Goal: Use online tool/utility: Utilize a website feature to perform a specific function

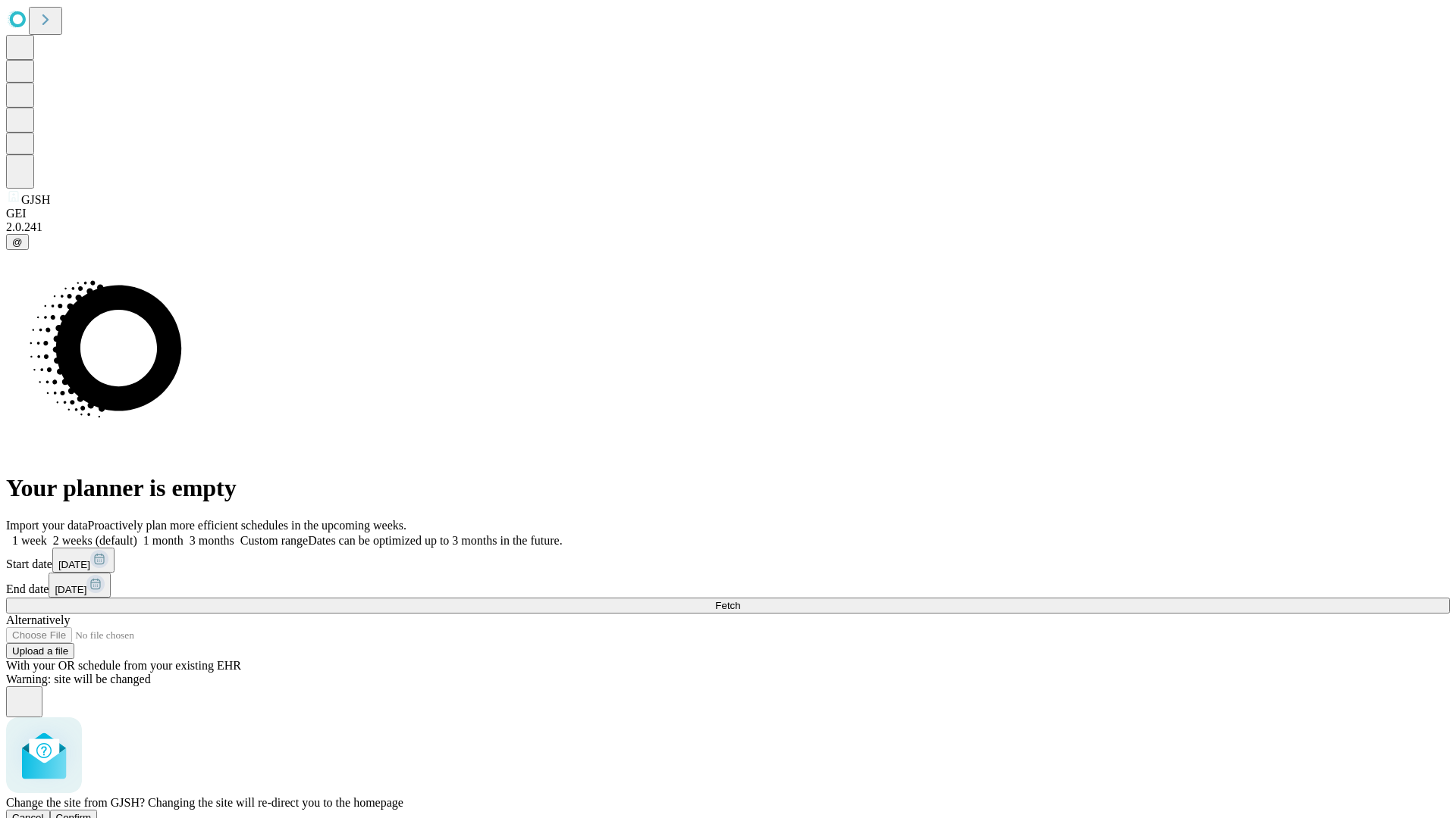
click at [92, 813] on span "Confirm" at bounding box center [74, 818] width 35 height 11
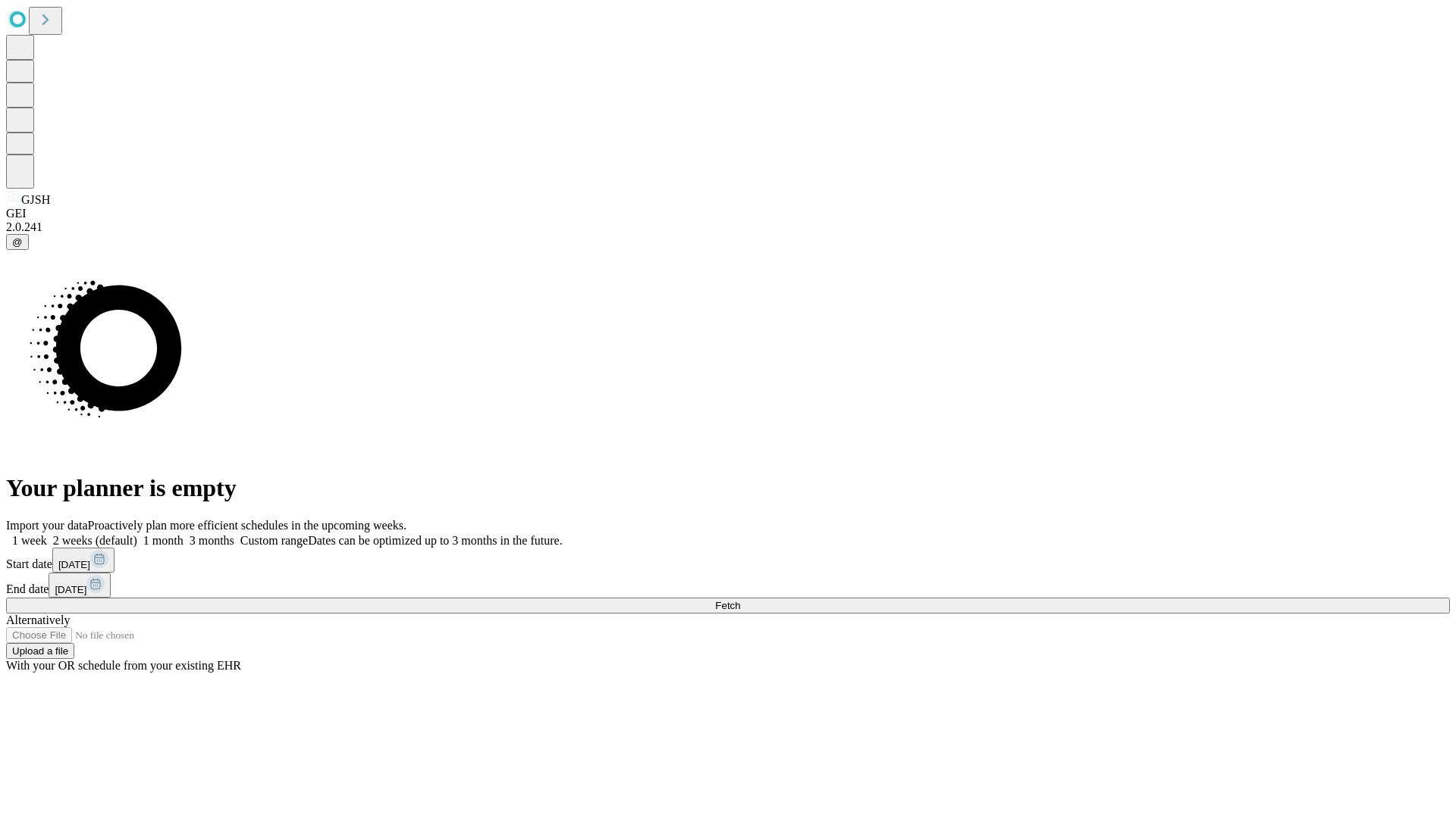
click at [138, 534] on label "2 weeks (default)" at bounding box center [92, 540] width 90 height 13
click at [740, 600] on span "Fetch" at bounding box center [728, 606] width 25 height 11
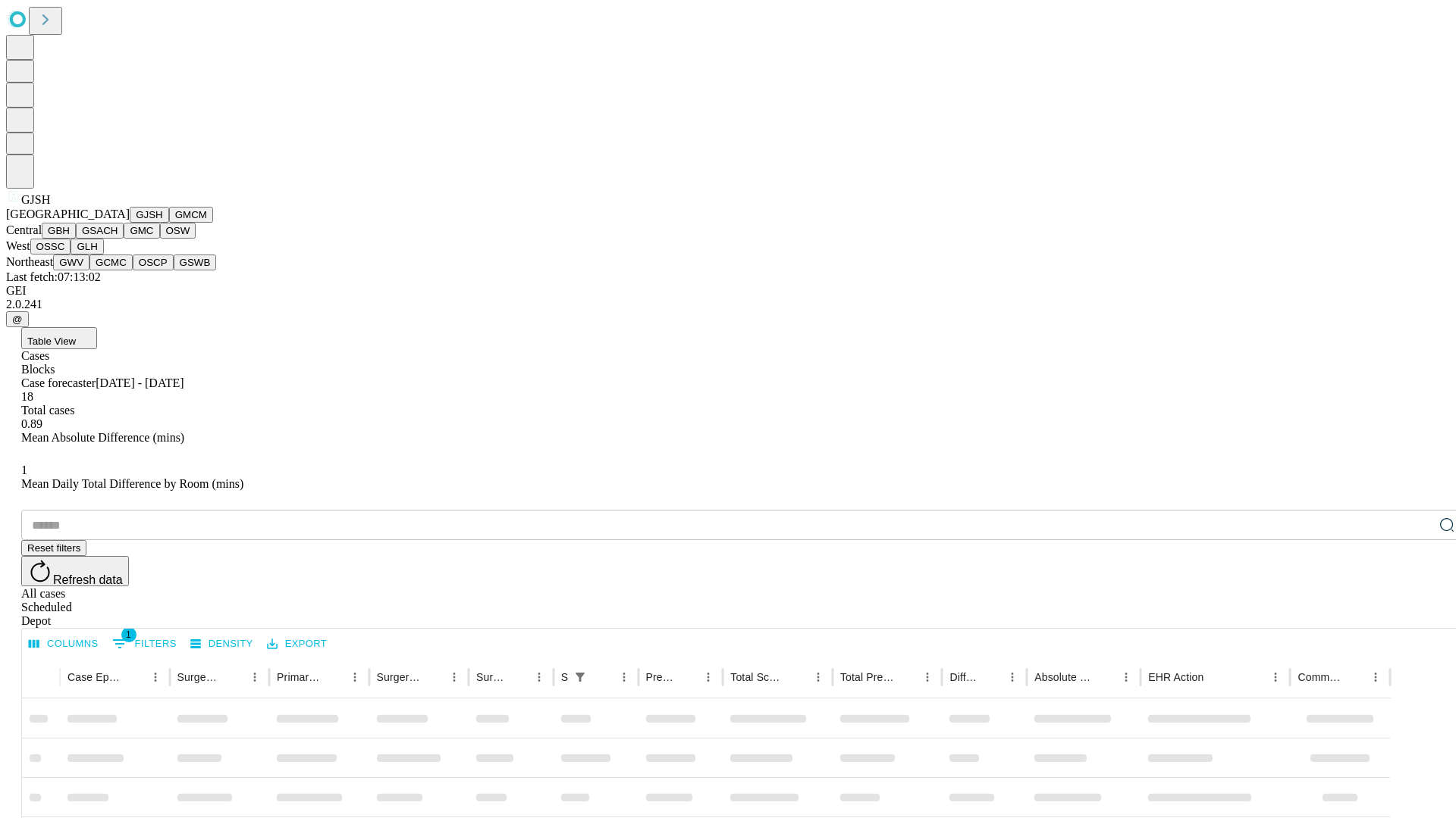
click at [169, 223] on button "GMCM" at bounding box center [191, 215] width 44 height 16
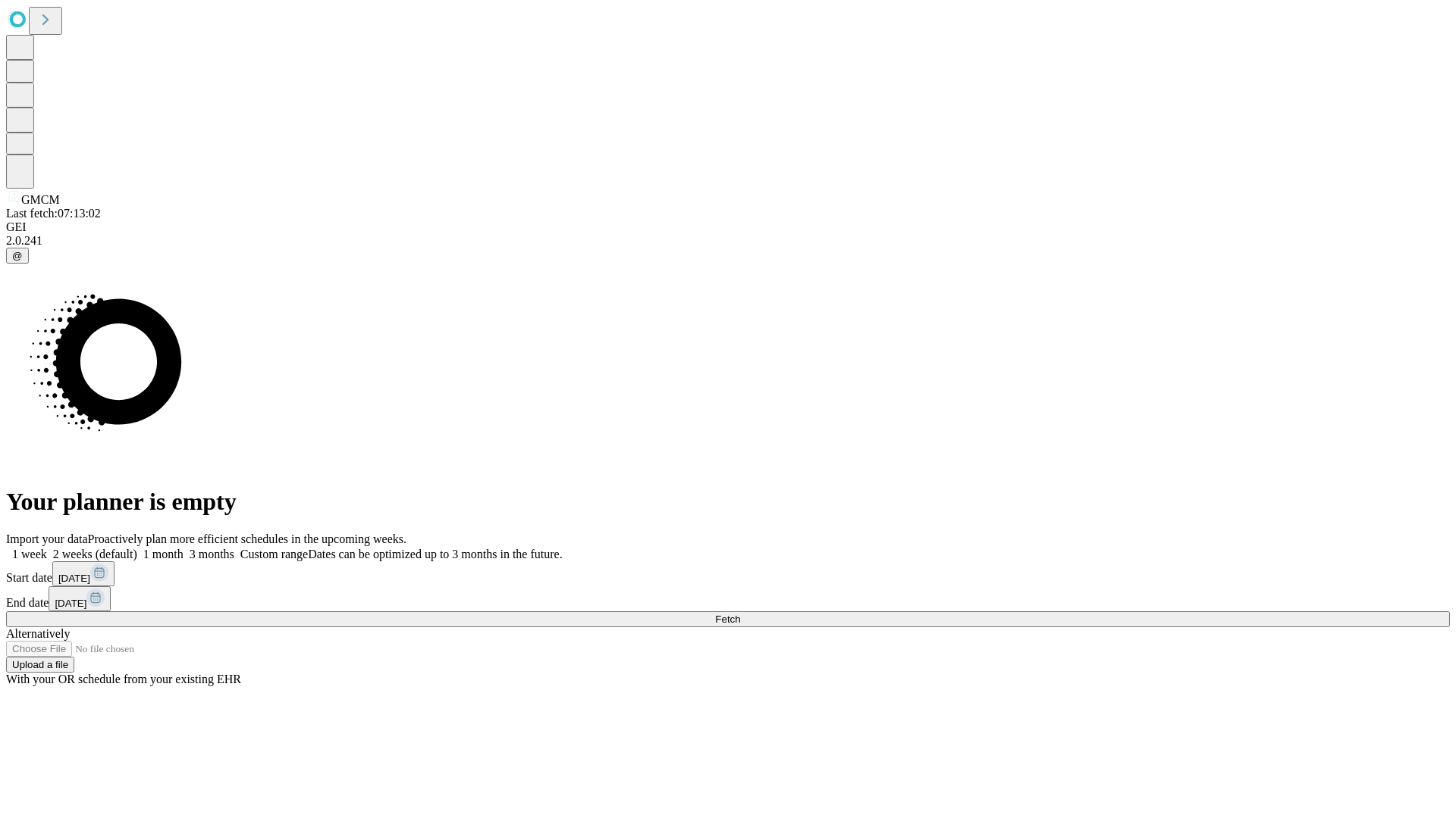
click at [138, 548] on label "2 weeks (default)" at bounding box center [92, 554] width 90 height 13
click at [740, 614] on span "Fetch" at bounding box center [728, 619] width 25 height 11
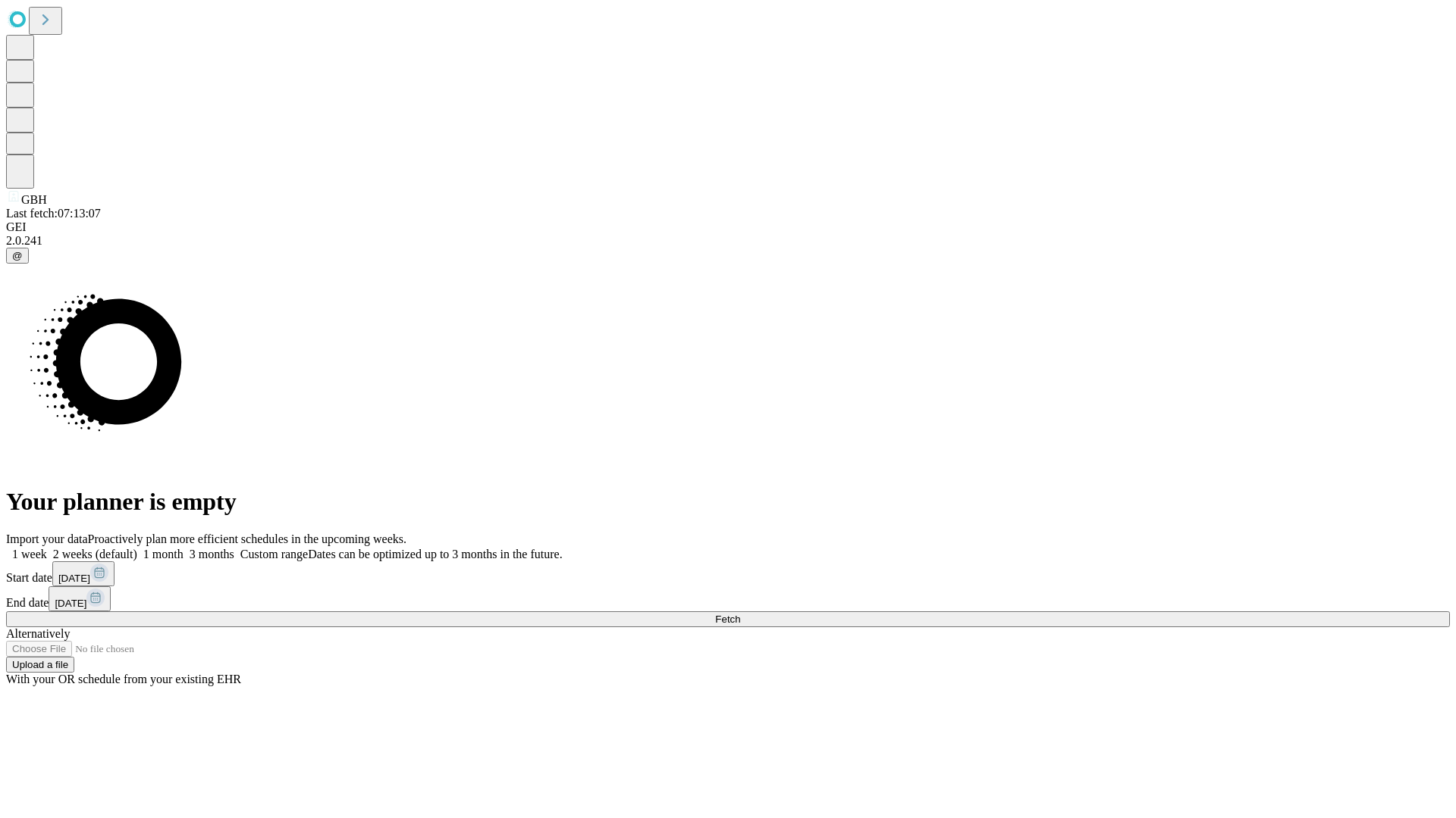
click at [138, 548] on label "2 weeks (default)" at bounding box center [92, 554] width 90 height 13
click at [740, 614] on span "Fetch" at bounding box center [728, 619] width 25 height 11
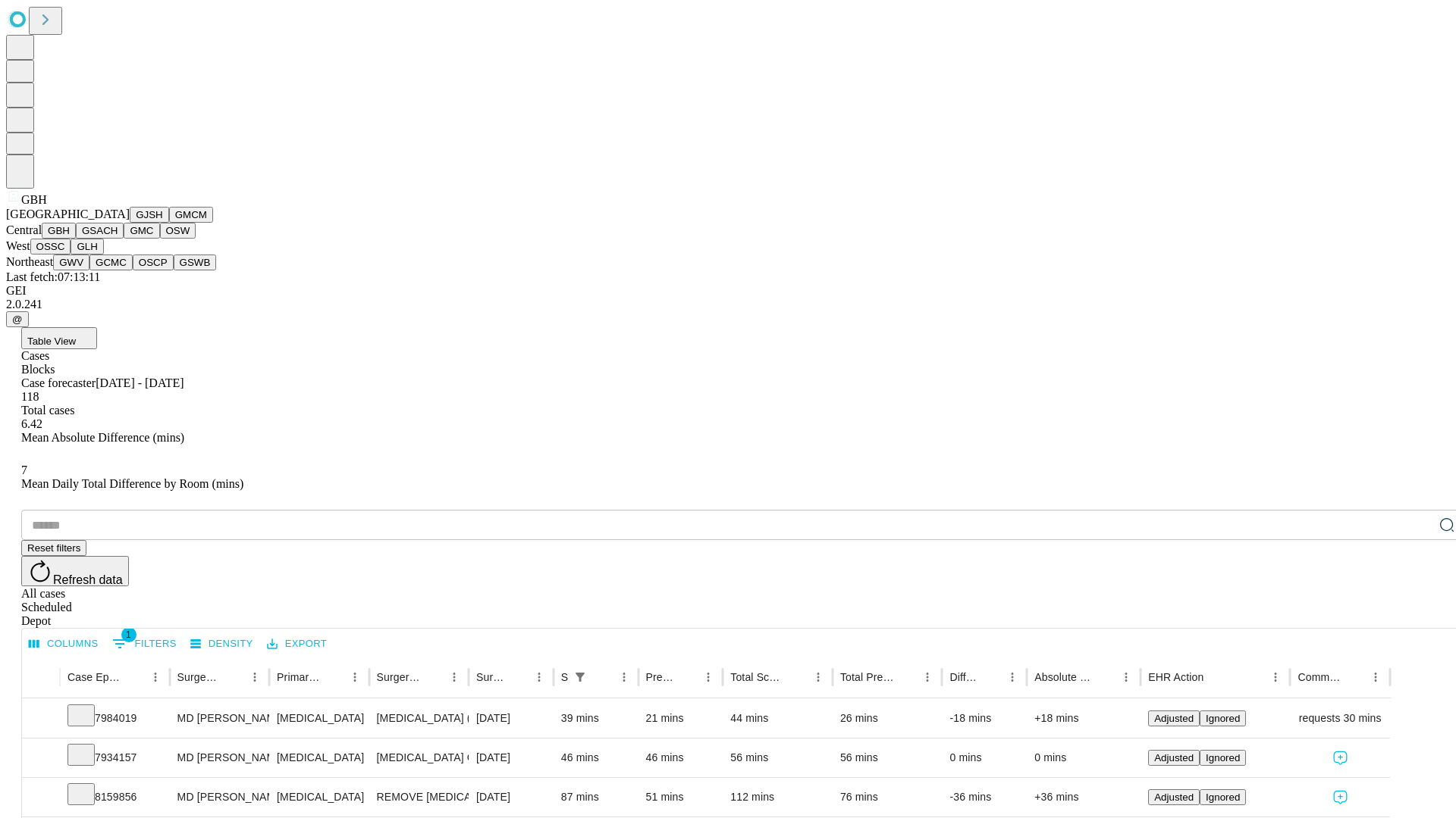
click at [117, 239] on button "GSACH" at bounding box center [100, 231] width 48 height 16
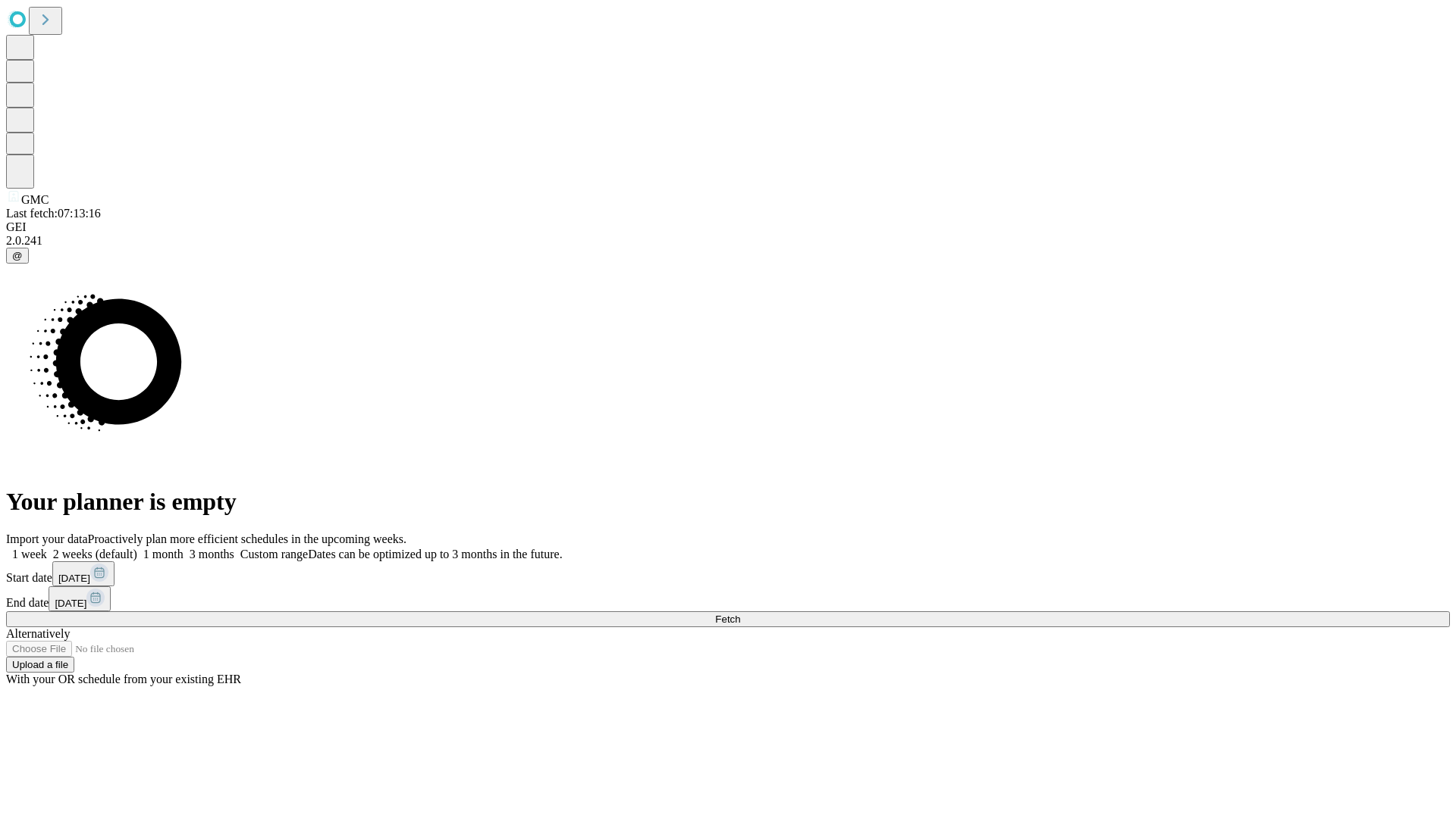
click at [138, 548] on label "2 weeks (default)" at bounding box center [92, 554] width 90 height 13
click at [740, 614] on span "Fetch" at bounding box center [728, 619] width 25 height 11
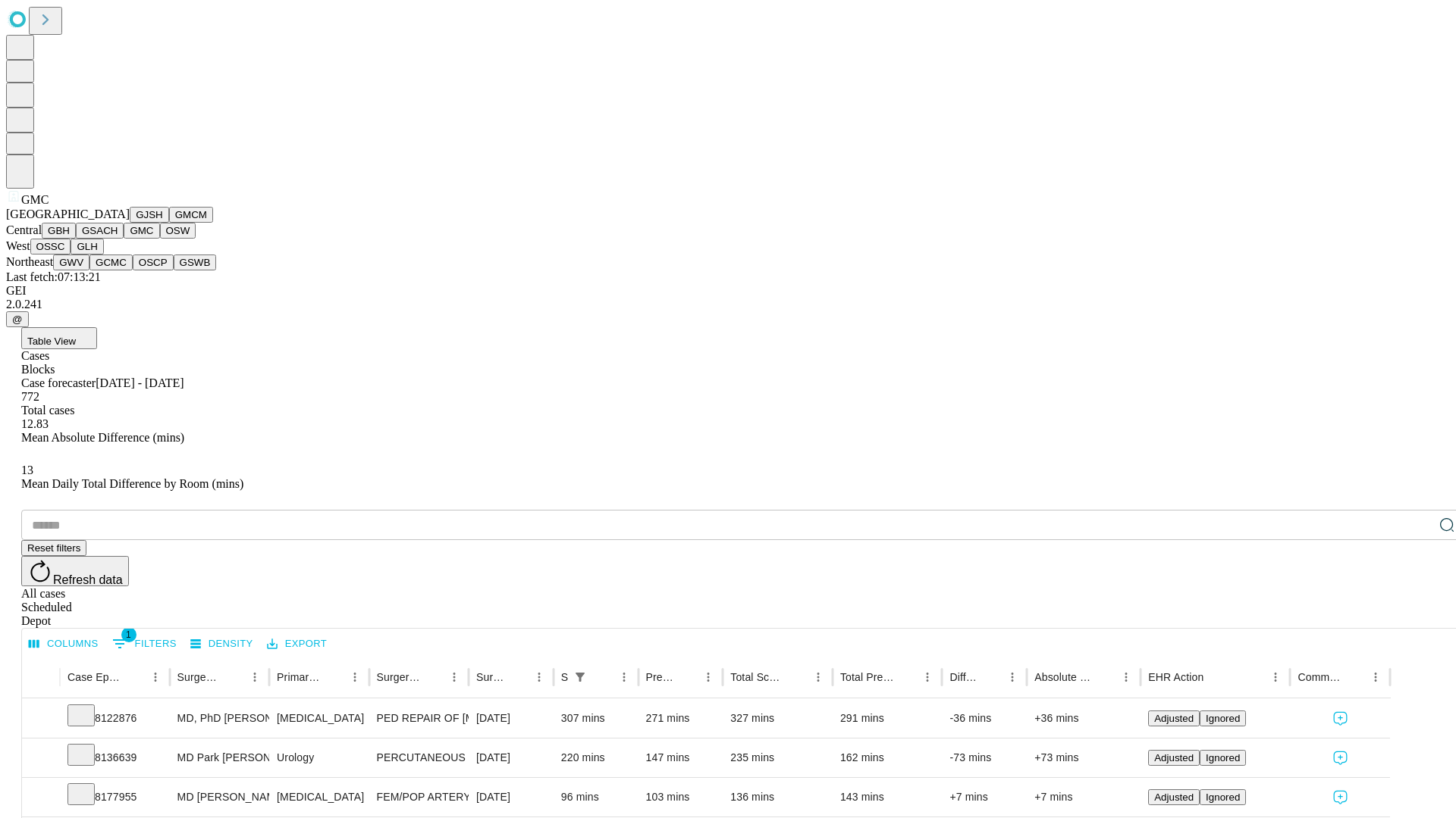
click at [160, 239] on button "OSW" at bounding box center [177, 231] width 36 height 16
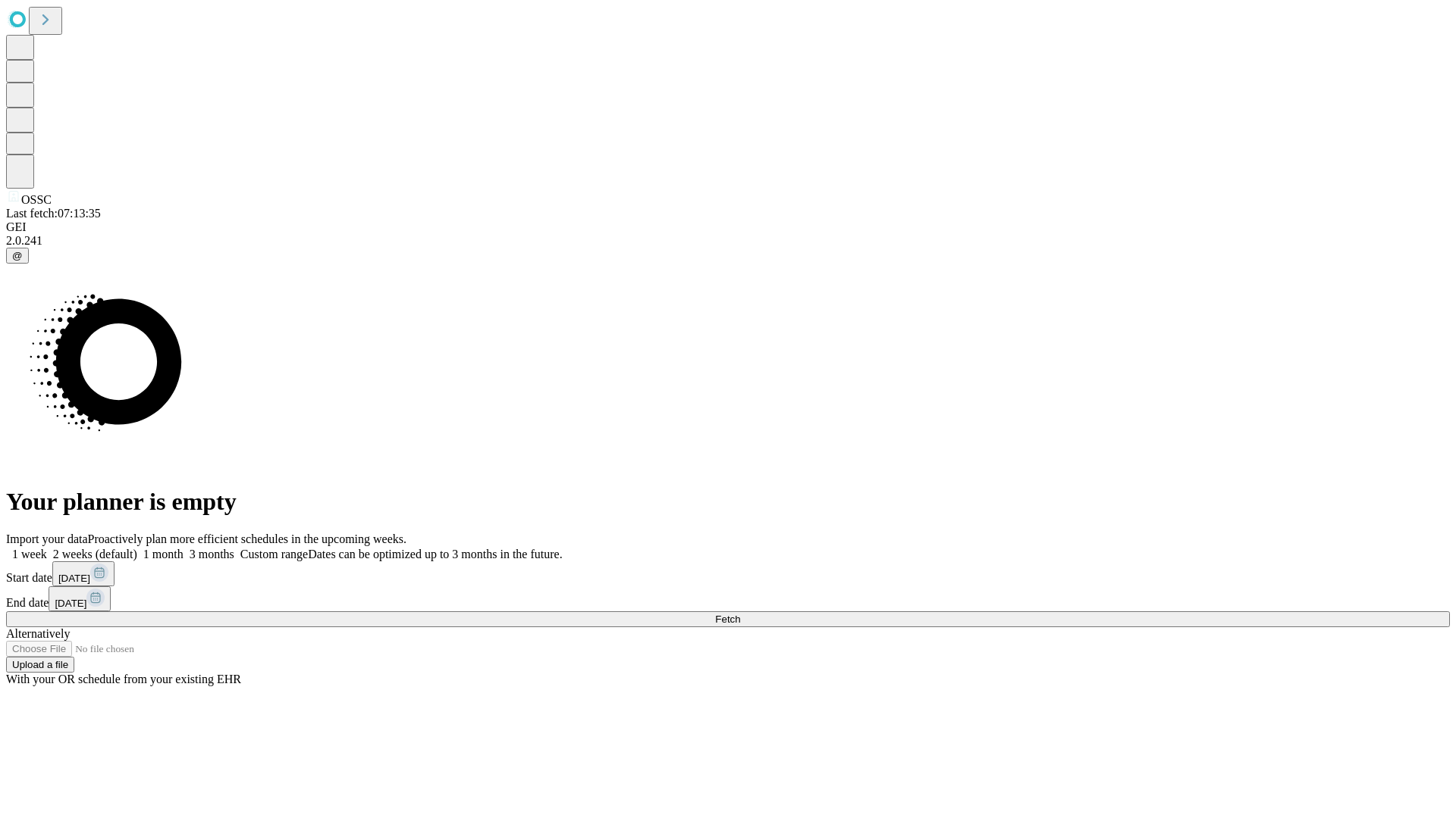
click at [138, 548] on label "2 weeks (default)" at bounding box center [92, 554] width 90 height 13
click at [740, 614] on span "Fetch" at bounding box center [728, 619] width 25 height 11
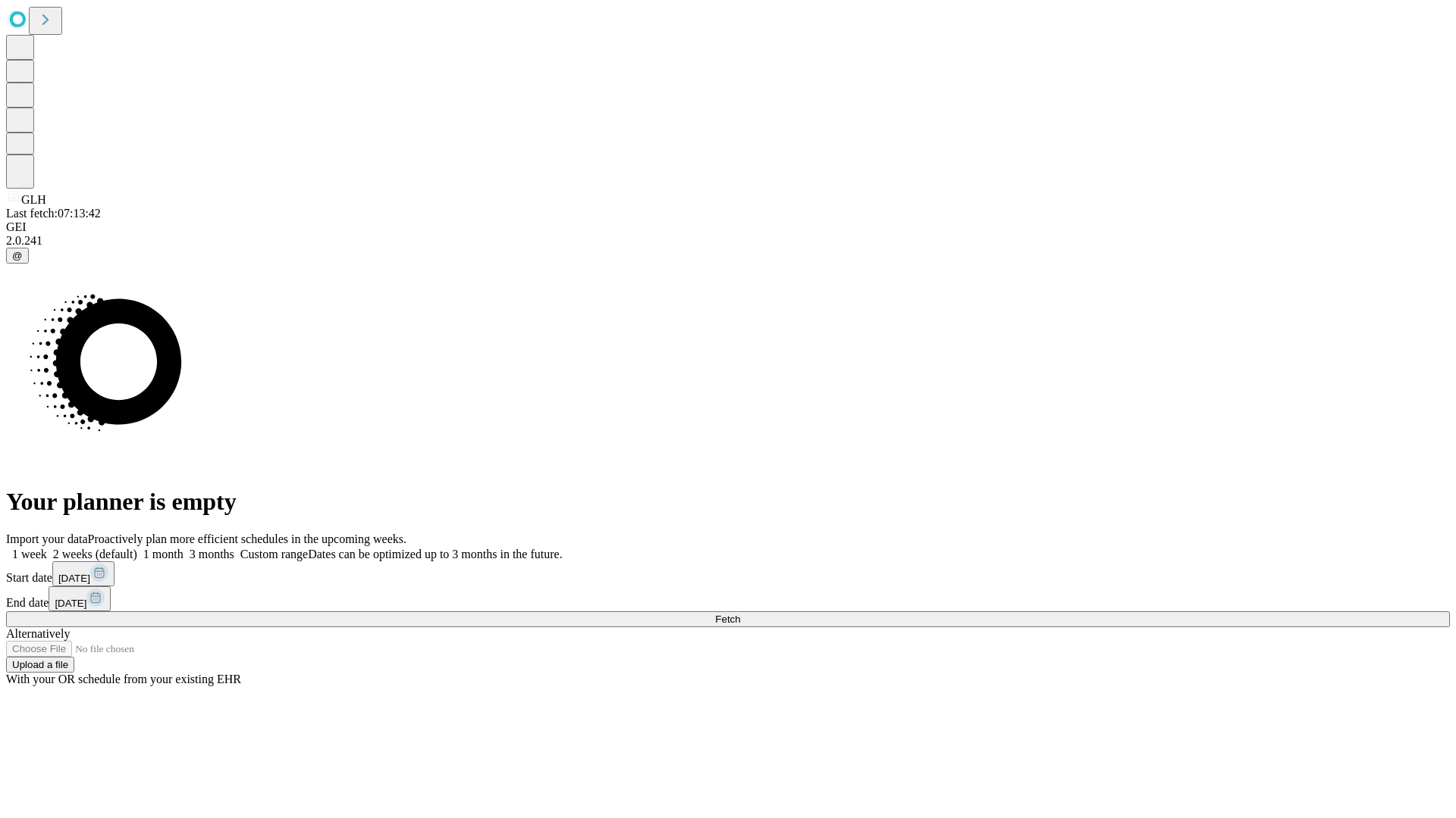
click at [138, 548] on label "2 weeks (default)" at bounding box center [92, 554] width 90 height 13
click at [740, 614] on span "Fetch" at bounding box center [728, 619] width 25 height 11
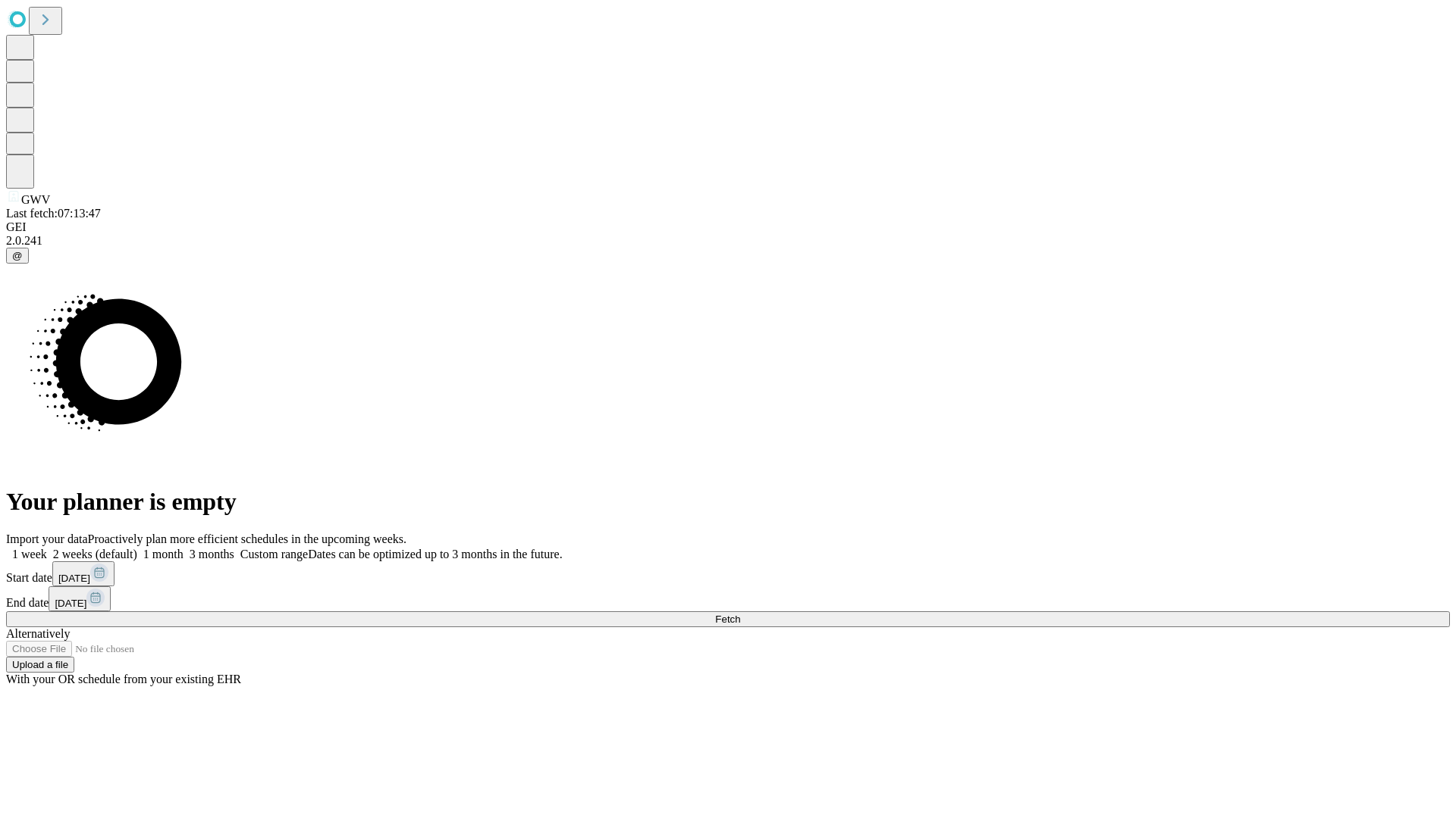
click at [138, 548] on label "2 weeks (default)" at bounding box center [92, 554] width 90 height 13
click at [740, 614] on span "Fetch" at bounding box center [728, 619] width 25 height 11
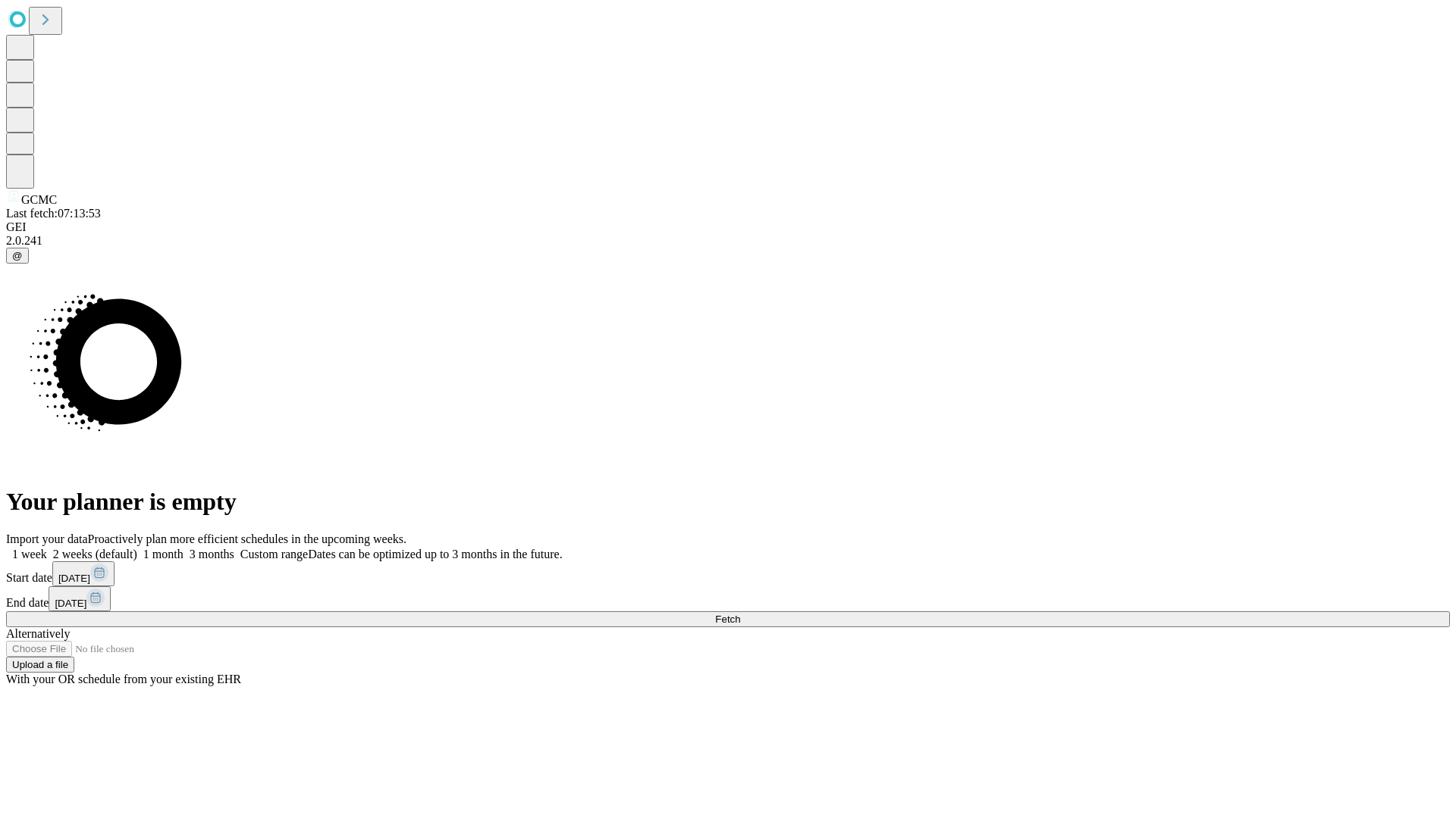
click at [138, 548] on label "2 weeks (default)" at bounding box center [92, 554] width 90 height 13
click at [740, 614] on span "Fetch" at bounding box center [728, 619] width 25 height 11
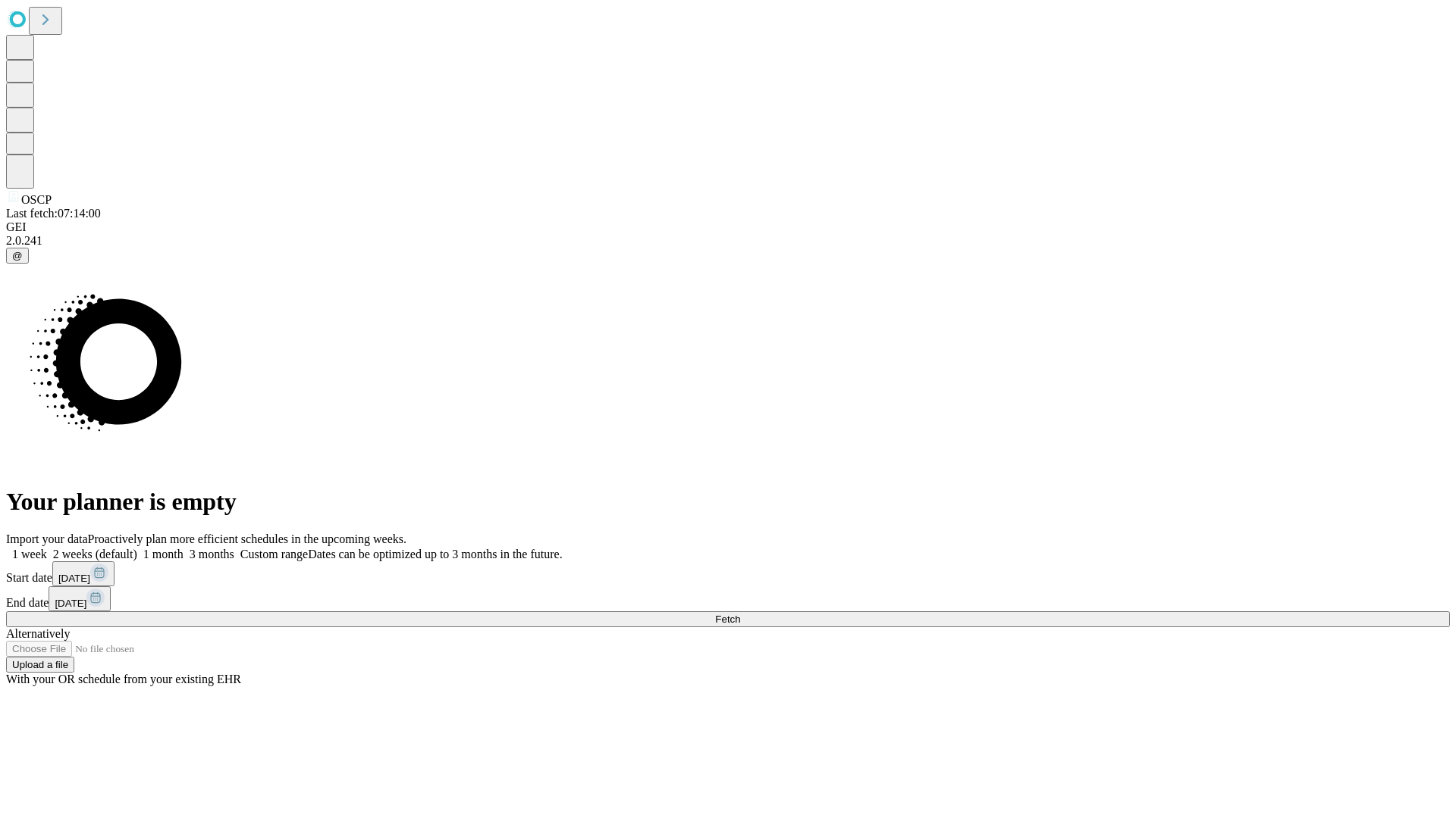
click at [138, 548] on label "2 weeks (default)" at bounding box center [92, 554] width 90 height 13
click at [740, 614] on span "Fetch" at bounding box center [728, 619] width 25 height 11
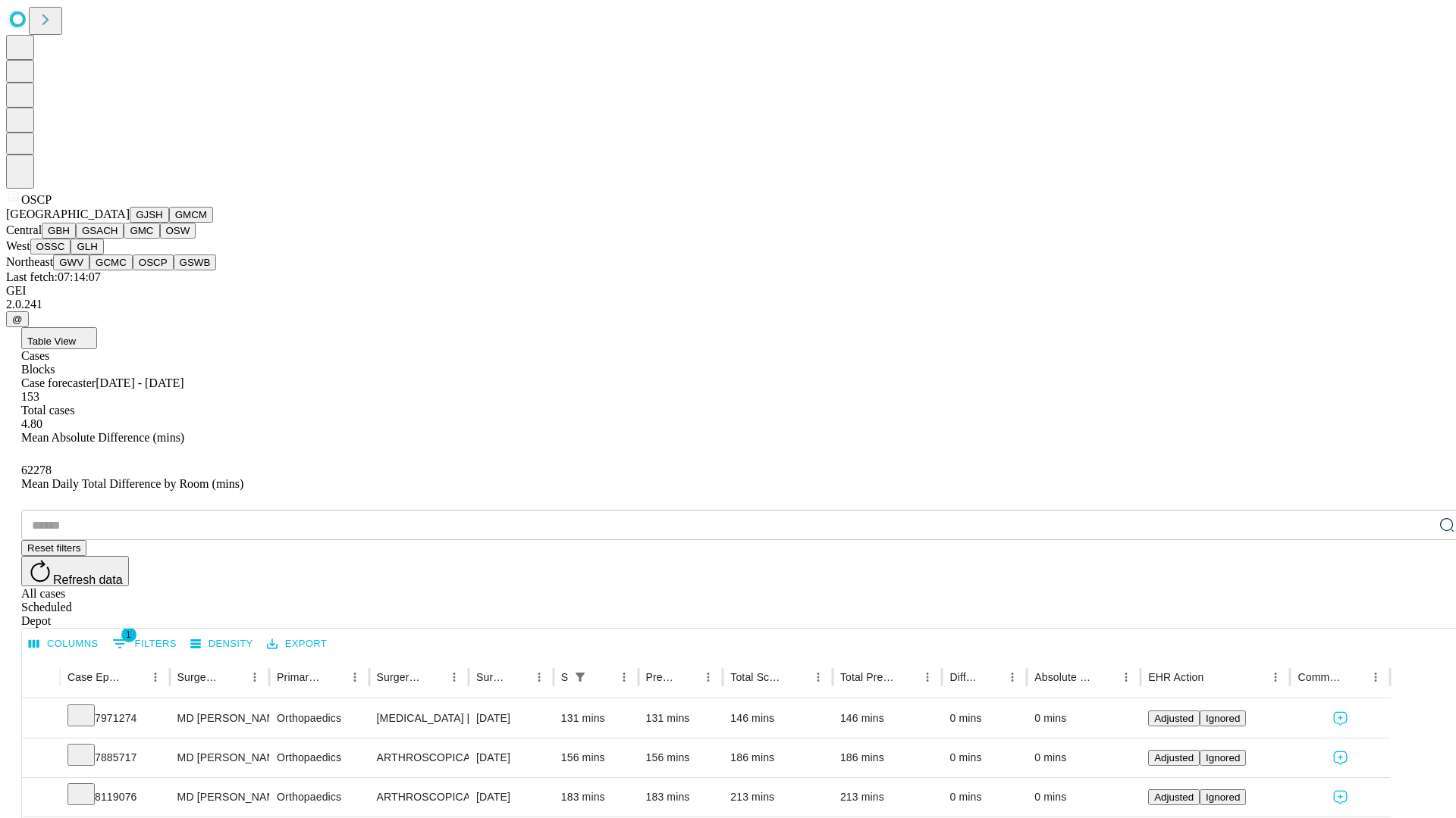
click at [174, 271] on button "GSWB" at bounding box center [195, 263] width 43 height 16
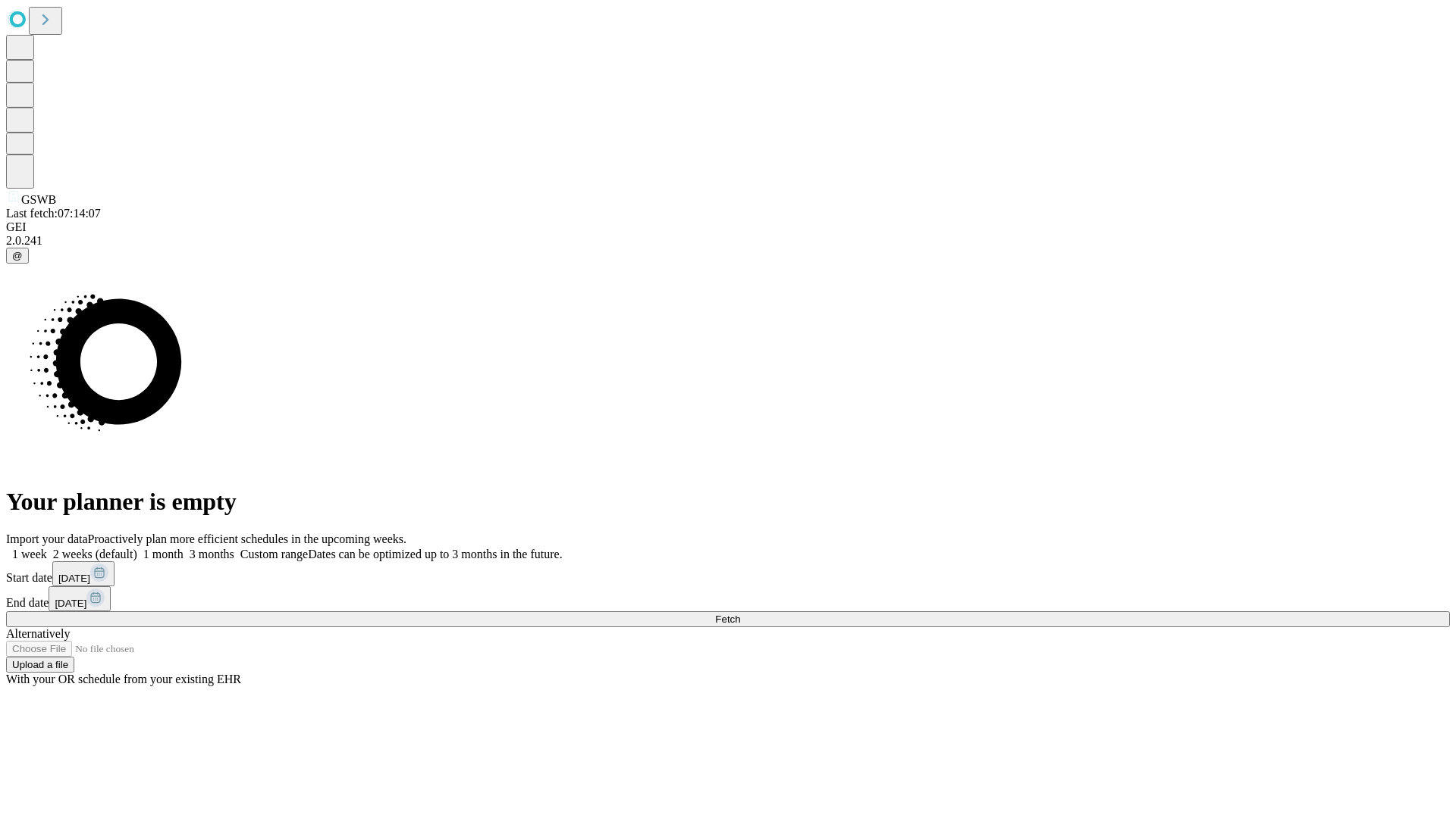
click at [138, 548] on label "2 weeks (default)" at bounding box center [92, 554] width 90 height 13
click at [740, 614] on span "Fetch" at bounding box center [728, 619] width 25 height 11
